Goal: Information Seeking & Learning: Learn about a topic

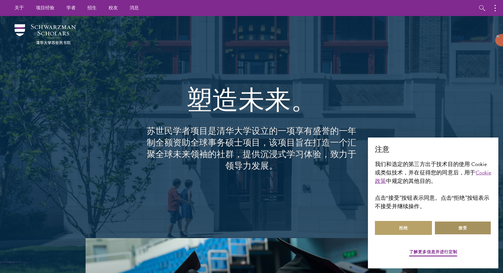
click at [456, 229] on button "接受" at bounding box center [462, 228] width 57 height 14
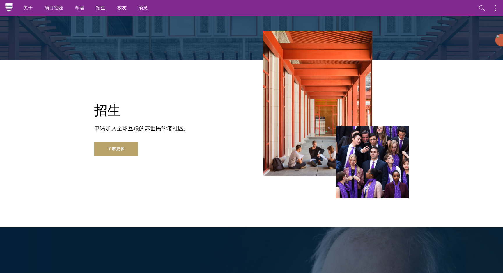
scroll to position [930, 0]
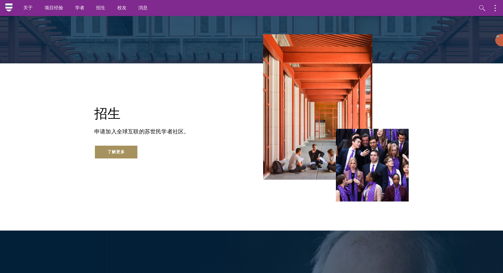
click at [122, 150] on font "了解更多" at bounding box center [115, 152] width 17 height 6
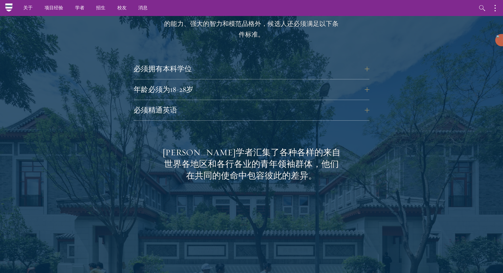
scroll to position [733, 0]
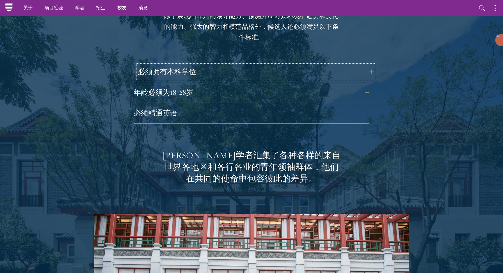
click at [367, 65] on button "必须拥有本科学位" at bounding box center [256, 72] width 236 height 14
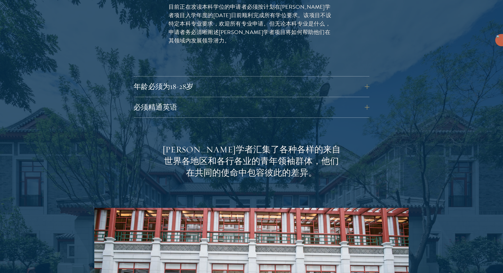
scroll to position [823, 0]
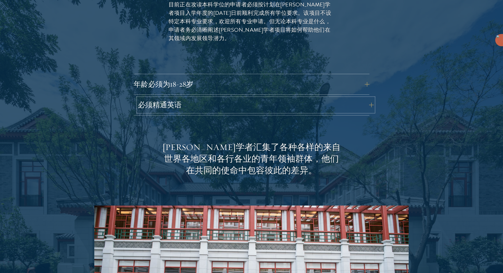
click at [366, 98] on button "必须精通英语" at bounding box center [256, 105] width 236 height 14
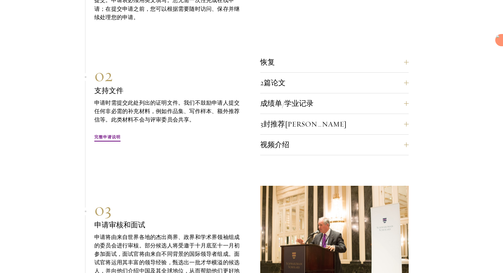
scroll to position [1852, 0]
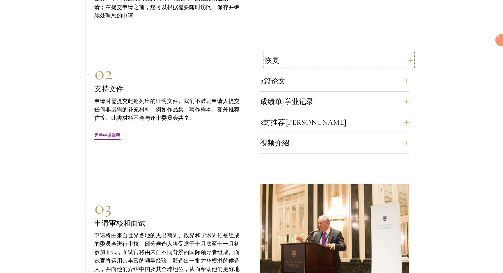
click at [409, 54] on button "恢复" at bounding box center [338, 61] width 148 height 14
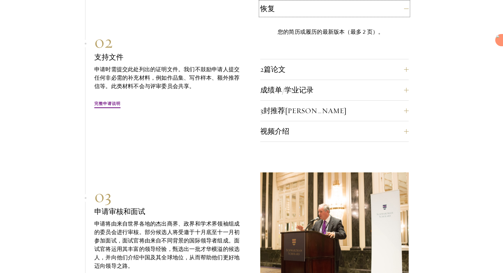
scroll to position [1753, 0]
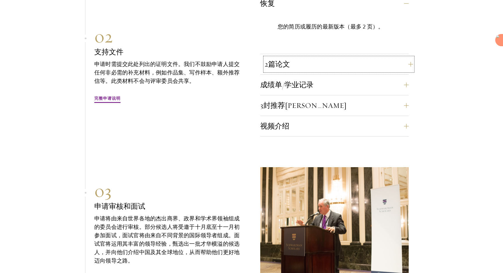
click at [405, 57] on button "2篇论文" at bounding box center [338, 64] width 148 height 14
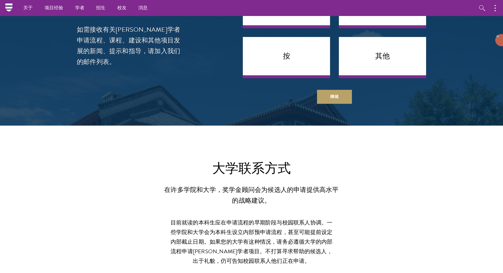
scroll to position [2260, 0]
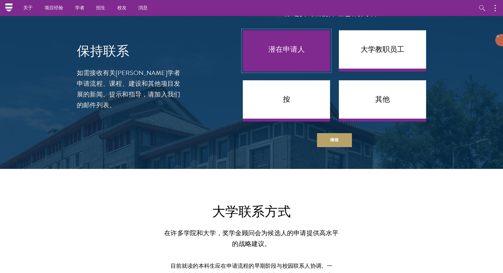
click at [301, 39] on link "潜在申请人" at bounding box center [286, 50] width 87 height 41
click at [305, 44] on link "潜在申请人" at bounding box center [286, 50] width 87 height 41
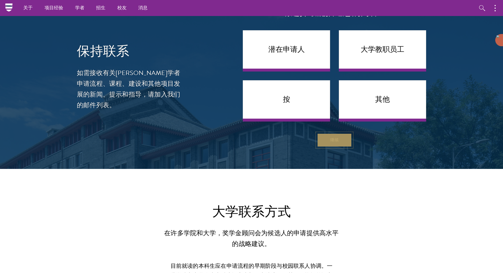
click at [330, 133] on button "继续" at bounding box center [334, 140] width 35 height 14
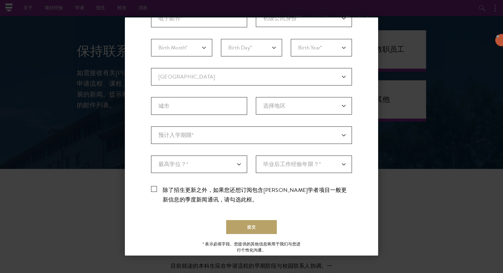
scroll to position [125, 0]
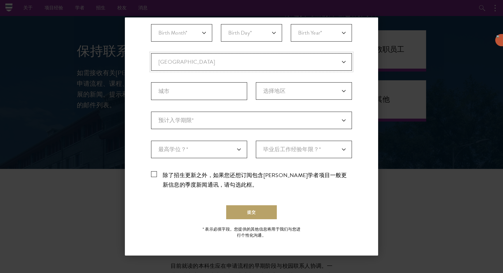
click at [344, 63] on select "当前国家/地区 Afghanistan Aland Islands Albania Algeria Andorra Angola Anguilla Antig…" at bounding box center [251, 61] width 201 height 17
click at [341, 217] on div "提交" at bounding box center [251, 212] width 201 height 14
click at [91, 61] on div "Back Stay Connected Please select what best describes you: Prospective Applican…" at bounding box center [251, 136] width 503 height 238
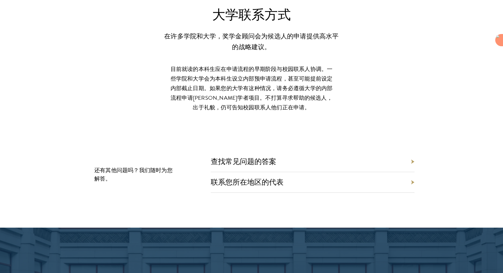
scroll to position [2466, 0]
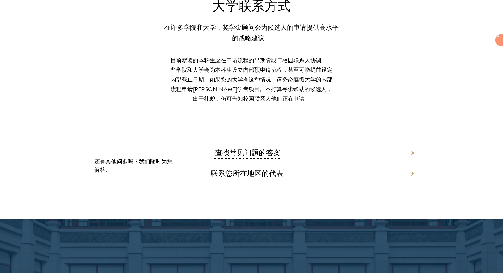
click at [264, 148] on font "查找常见问题的答案" at bounding box center [247, 152] width 65 height 9
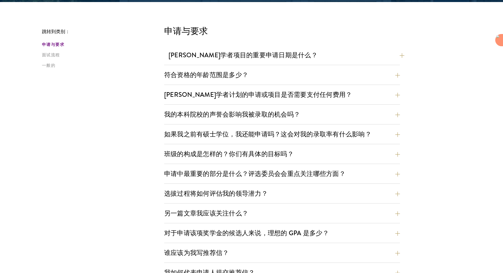
scroll to position [146, 0]
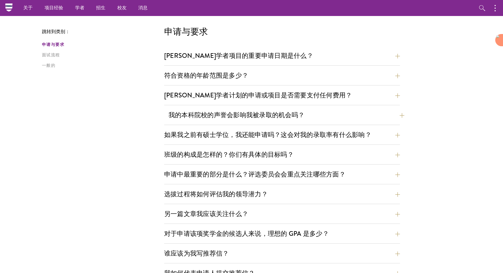
click at [401, 117] on button "我的本科院校的声誉会影响我被录取的机会吗？" at bounding box center [286, 115] width 236 height 13
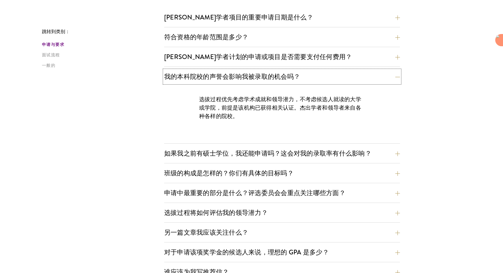
scroll to position [190, 0]
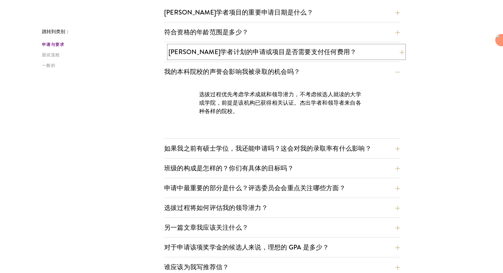
click at [401, 54] on button "苏世民学者计划的申请或项目是否需要支付任何费用？" at bounding box center [286, 51] width 236 height 13
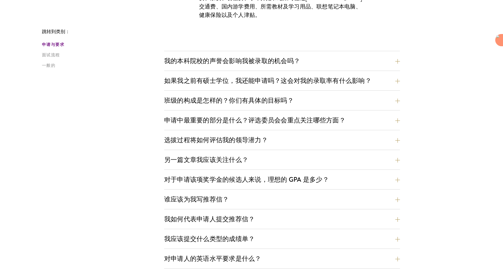
scroll to position [293, 0]
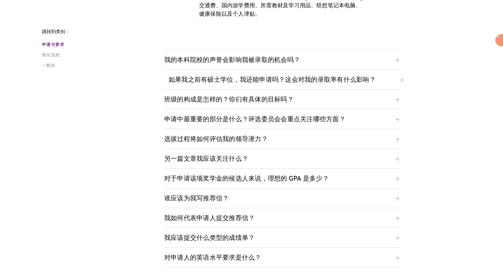
click at [399, 81] on button "如果我之前有硕士学位，我还能申请吗？这会对我的录取率有什么影响？" at bounding box center [286, 79] width 236 height 13
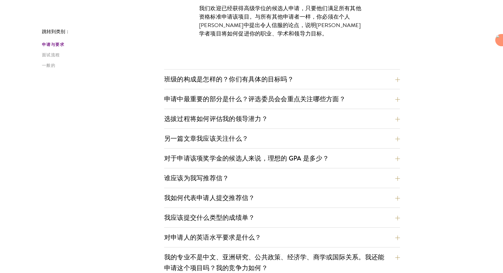
scroll to position [305, 0]
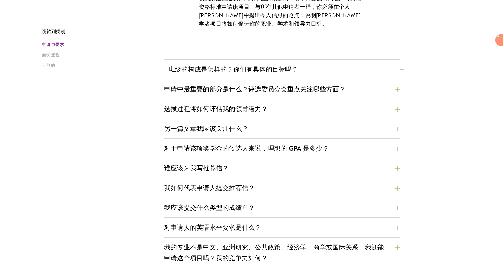
click at [400, 70] on button "班级的构成是怎样的？你们有具体的目标吗？" at bounding box center [286, 69] width 236 height 13
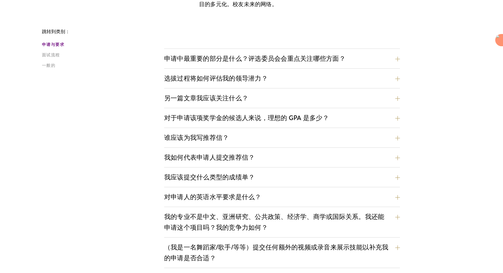
scroll to position [379, 0]
click at [402, 60] on button "申请中最重要的部分是什么？评选委员会会重点关注哪些方面？" at bounding box center [286, 58] width 236 height 13
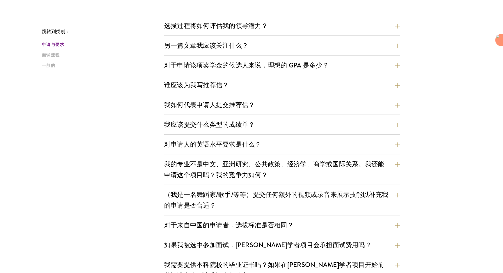
scroll to position [399, 0]
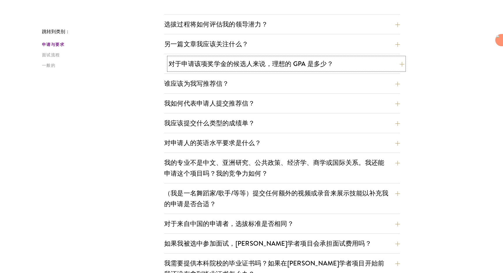
click at [399, 67] on button "对于申请该项奖学金的候选人来说，理想的 GPA 是多少？" at bounding box center [286, 63] width 236 height 13
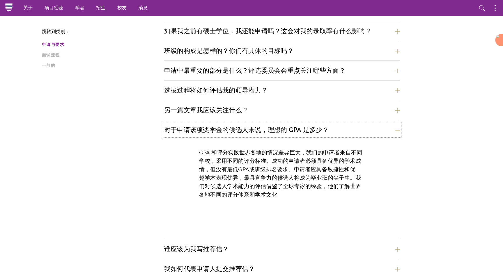
scroll to position [248, 0]
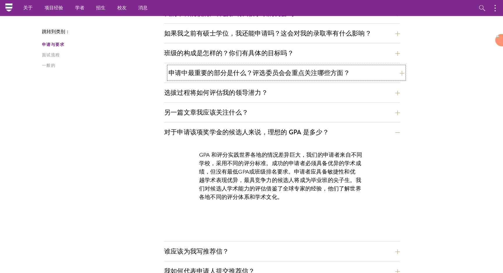
click at [398, 72] on button "申请中最重要的部分是什么？评选委员会会重点关注哪些方面？" at bounding box center [286, 72] width 236 height 13
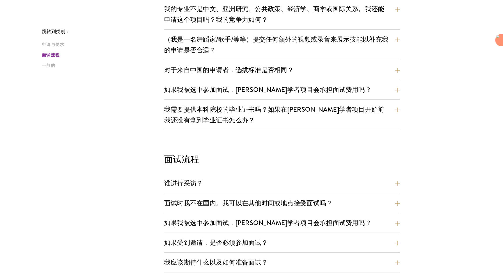
scroll to position [550, 0]
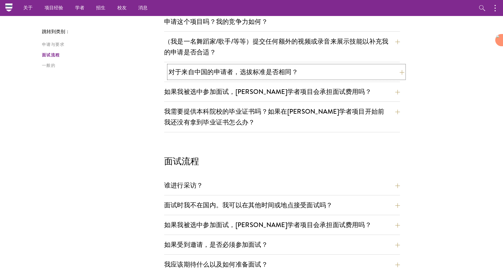
click at [401, 72] on button "对于来自中国的申请者，选拔标准是否相同？" at bounding box center [286, 71] width 236 height 13
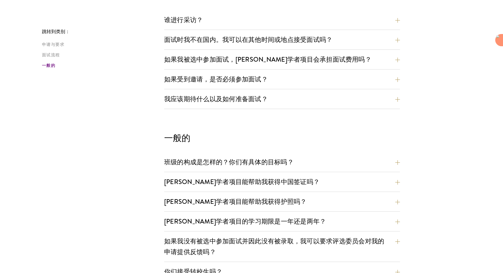
scroll to position [740, 0]
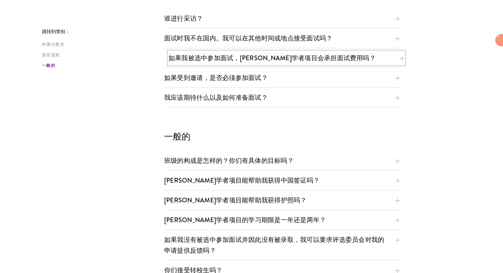
click at [398, 59] on button "如果我被选中参加面试，苏世民学者项目会承担面试费用吗？" at bounding box center [286, 57] width 236 height 13
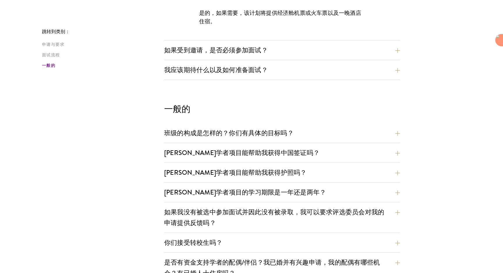
scroll to position [703, 0]
click at [404, 49] on button "如果受到邀请，是否必须参加面试？" at bounding box center [286, 49] width 236 height 13
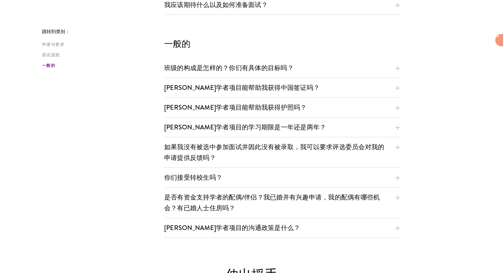
scroll to position [811, 0]
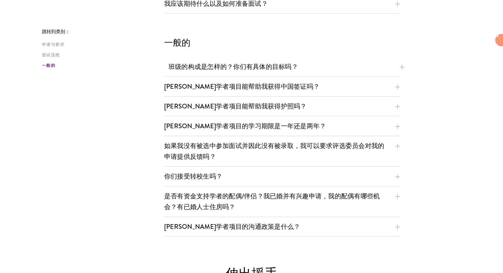
click at [402, 65] on button "班级的构成是怎样的？你们有具体的目标吗？" at bounding box center [286, 66] width 236 height 13
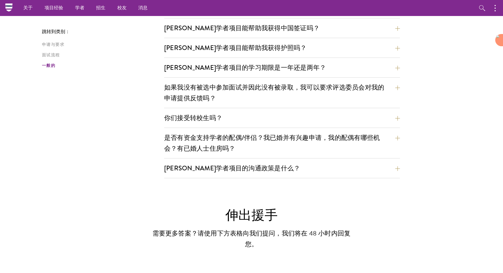
scroll to position [902, 0]
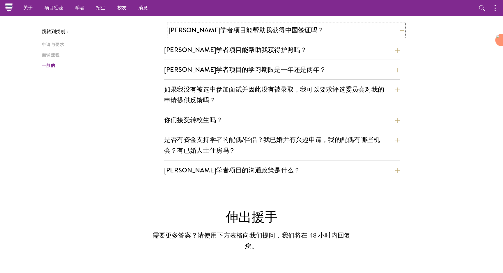
click at [400, 30] on button "苏世民学者项目能帮助我获得中国签证吗？" at bounding box center [286, 30] width 236 height 13
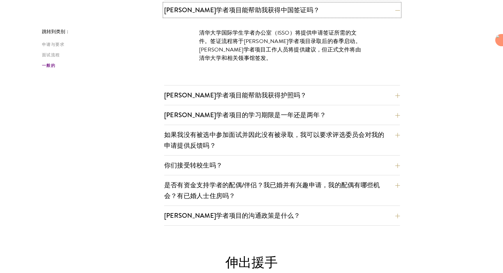
scroll to position [806, 0]
click at [402, 96] on button "苏世民学者项目能帮助我获得护照吗？" at bounding box center [286, 94] width 236 height 13
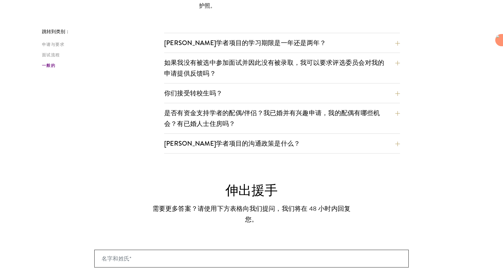
scroll to position [878, 0]
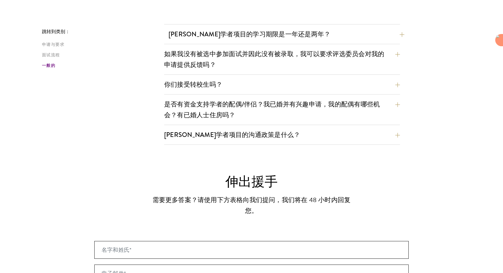
click at [402, 34] on button "苏世民学者项目的学习期限是一年还是两年？" at bounding box center [286, 34] width 236 height 13
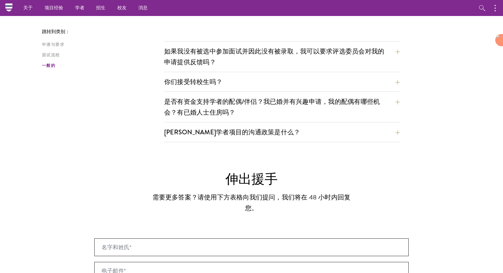
scroll to position [914, 0]
click at [402, 82] on button "你们接受转校生吗？" at bounding box center [286, 82] width 236 height 13
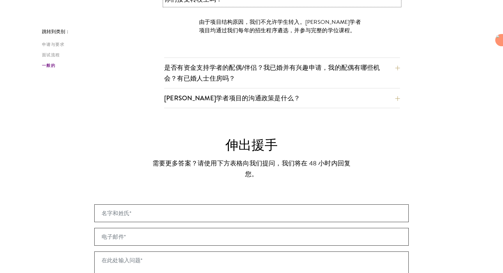
scroll to position [917, 0]
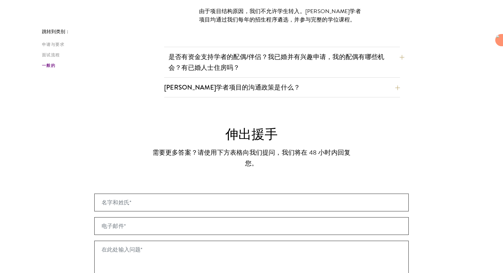
click at [402, 57] on button "是否有资金支持学者的配偶/伴侣？我已婚并有兴趣申请，我的配偶有哪些机会？有已婚人士住房吗？" at bounding box center [286, 62] width 236 height 24
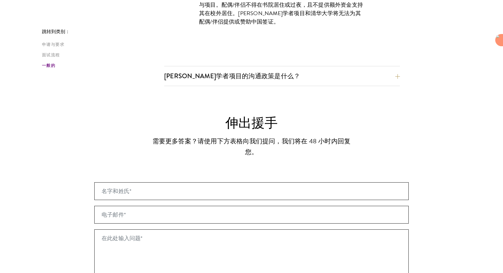
scroll to position [970, 0]
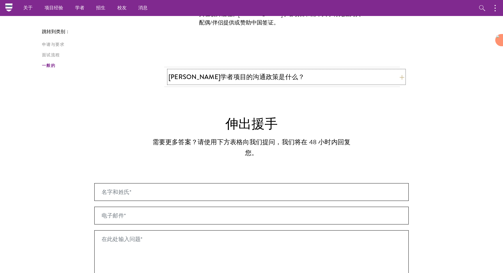
click at [398, 79] on button "苏世民学者项目的沟通政策是什么？" at bounding box center [286, 76] width 236 height 13
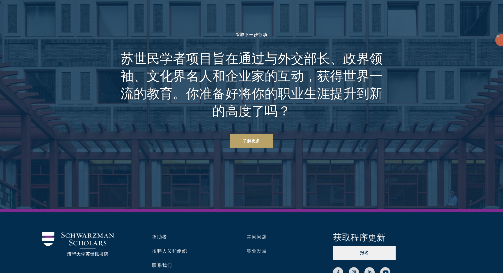
scroll to position [1540, 0]
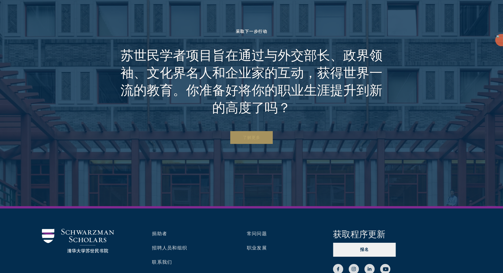
click at [249, 143] on link "了解更多" at bounding box center [252, 138] width 44 height 14
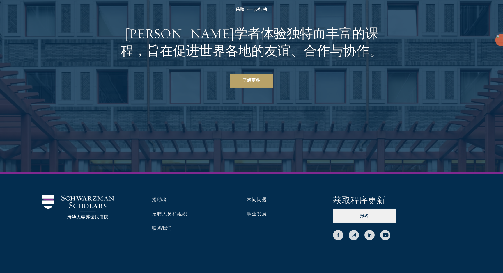
scroll to position [2682, 0]
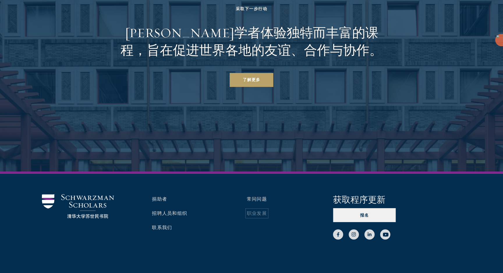
click at [257, 210] on font "职业发展" at bounding box center [257, 213] width 20 height 7
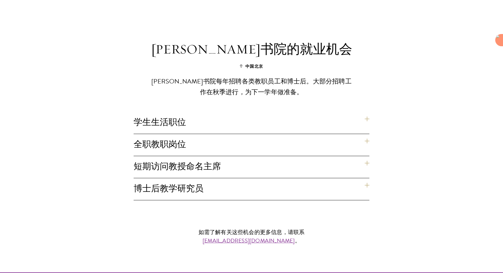
scroll to position [385, 0]
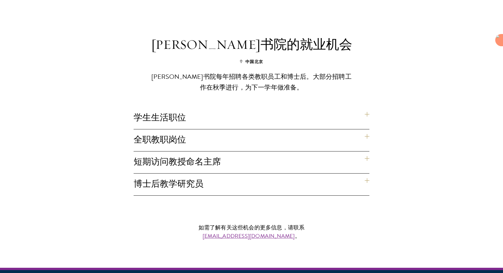
click at [368, 107] on h4 "学生生活职位" at bounding box center [252, 118] width 236 height 22
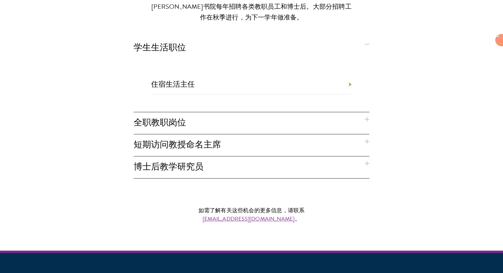
scroll to position [457, 0]
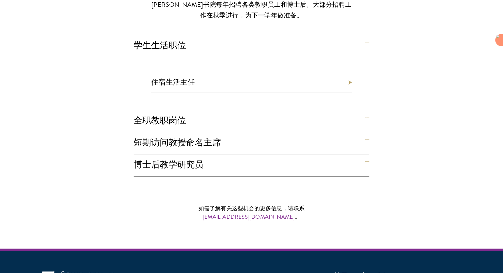
click at [367, 110] on h4 "全职教职岗位" at bounding box center [252, 121] width 236 height 22
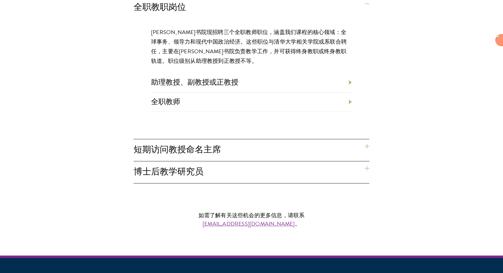
scroll to position [524, 0]
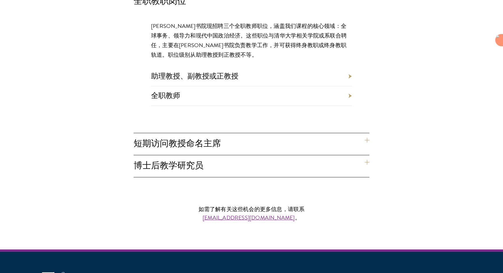
click at [367, 155] on h4 "博士后教学研究员" at bounding box center [252, 166] width 236 height 22
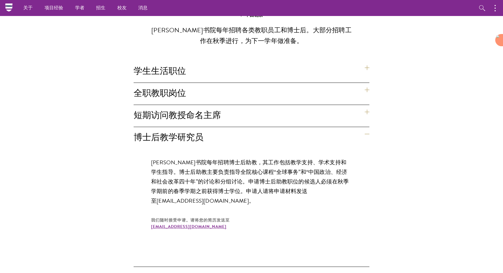
scroll to position [431, 0]
click at [368, 105] on h4 "短期访问教授命名主席" at bounding box center [252, 116] width 236 height 22
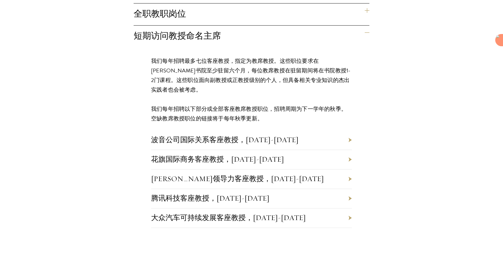
scroll to position [516, 0]
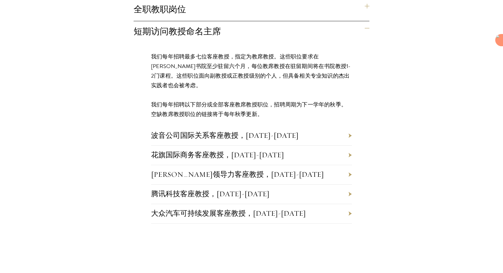
click at [351, 126] on li "波音公司国际关系客座教授，2025-2026" at bounding box center [251, 135] width 201 height 19
click at [251, 131] on font "波音公司国际关系客座教授，2025-2026" at bounding box center [225, 135] width 148 height 9
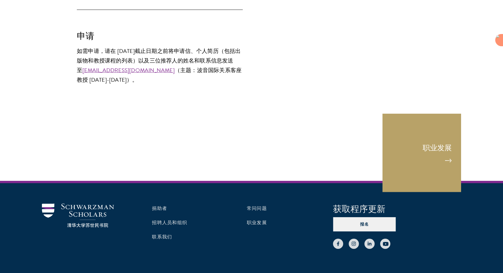
scroll to position [1106, 0]
